Goal: Information Seeking & Learning: Learn about a topic

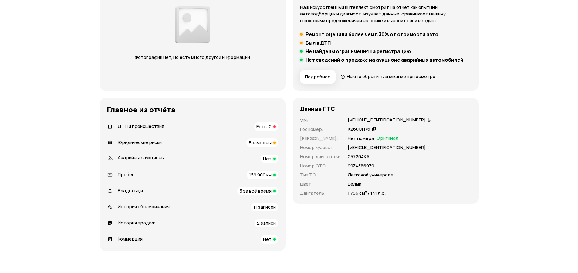
click at [161, 129] on span "ДТП и происшествия" at bounding box center [141, 126] width 46 height 6
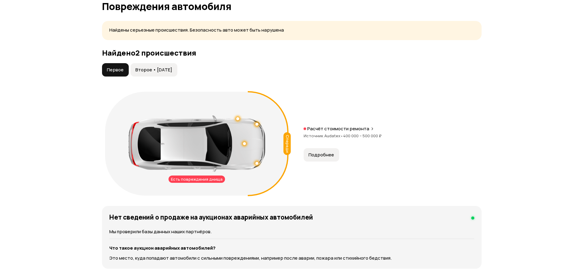
scroll to position [642, 0]
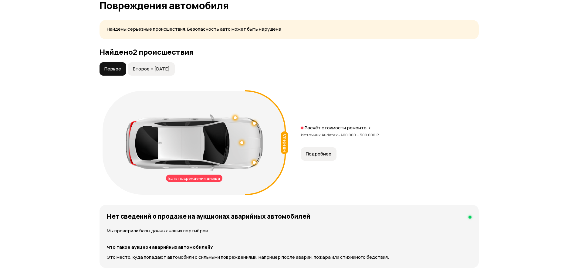
click at [159, 67] on span "Второе • [DATE]" at bounding box center [151, 69] width 37 height 6
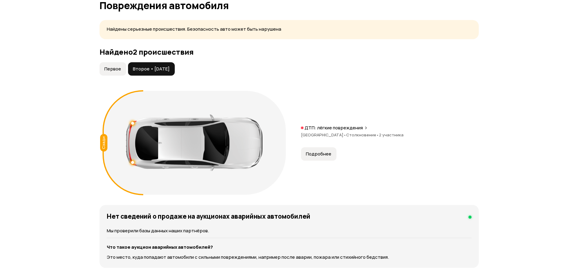
click at [111, 67] on span "Первое" at bounding box center [112, 69] width 17 height 6
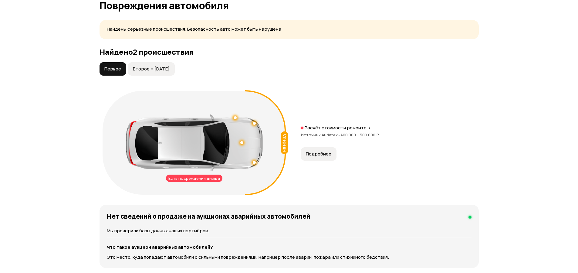
click at [318, 156] on span "Подробнее" at bounding box center [319, 154] width 26 height 6
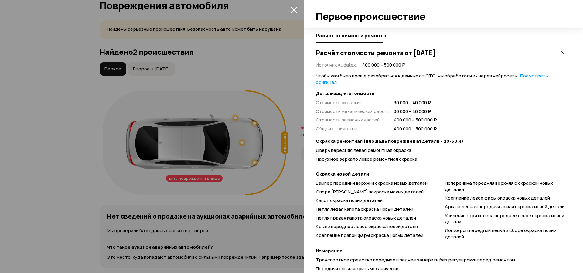
scroll to position [146, 0]
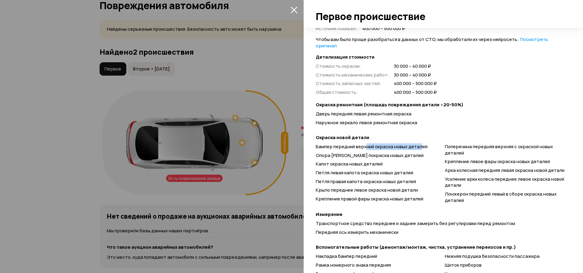
drag, startPoint x: 366, startPoint y: 146, endPoint x: 420, endPoint y: 146, distance: 54.0
click at [420, 146] on span "Бампер передний верхний окраска новых деталей" at bounding box center [372, 146] width 112 height 6
drag, startPoint x: 345, startPoint y: 176, endPoint x: 398, endPoint y: 176, distance: 53.4
click at [398, 176] on div "Бампер передний верхний окраска новых деталей Опора бампера покраска новых дета…" at bounding box center [440, 175] width 249 height 62
drag, startPoint x: 363, startPoint y: 179, endPoint x: 413, endPoint y: 179, distance: 50.1
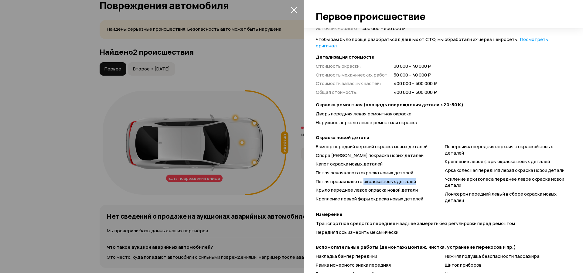
click at [413, 179] on span "Петля правая капота окраска новых деталей" at bounding box center [366, 181] width 100 height 6
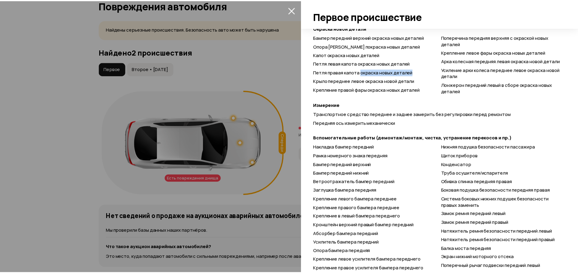
scroll to position [182, 0]
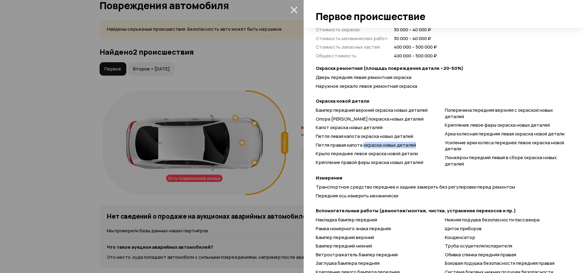
click at [293, 13] on button "закрыть" at bounding box center [294, 10] width 10 height 10
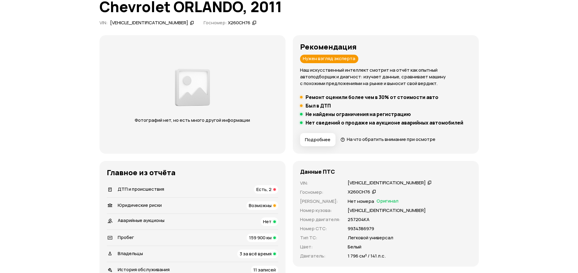
scroll to position [59, 0]
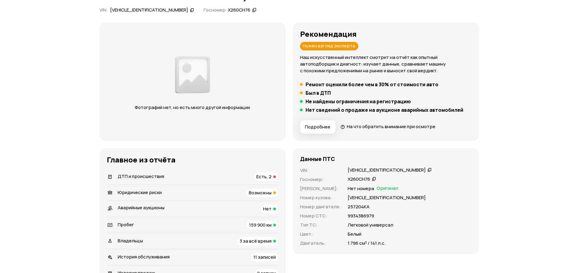
click at [159, 191] on span "Юридические риски" at bounding box center [140, 192] width 44 height 6
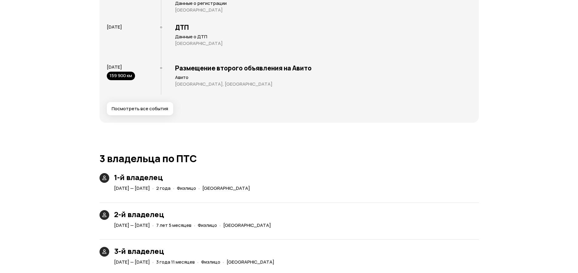
scroll to position [1338, 0]
